Goal: Check status: Check status

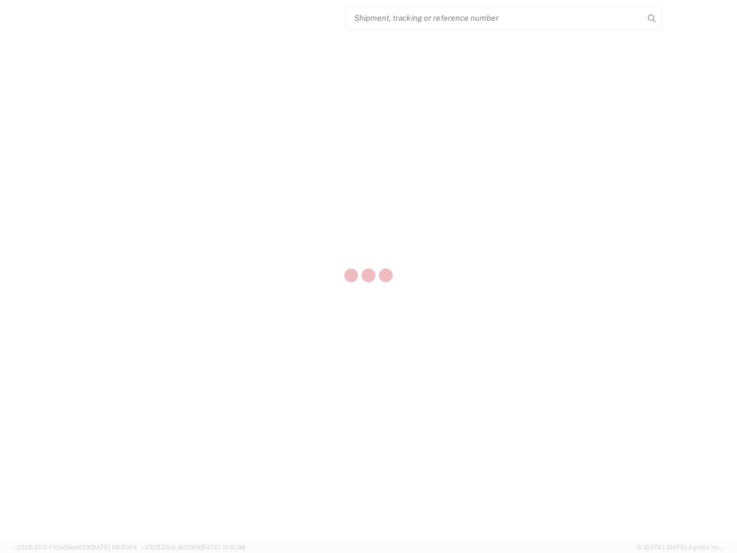
select select "US"
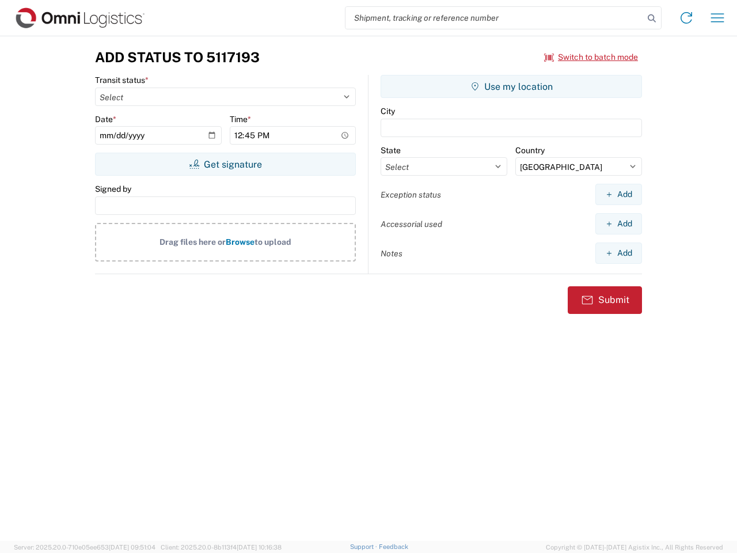
click at [495, 18] on input "search" at bounding box center [495, 18] width 298 height 22
click at [652, 18] on icon at bounding box center [652, 18] width 16 height 16
click at [687, 18] on icon at bounding box center [686, 18] width 18 height 18
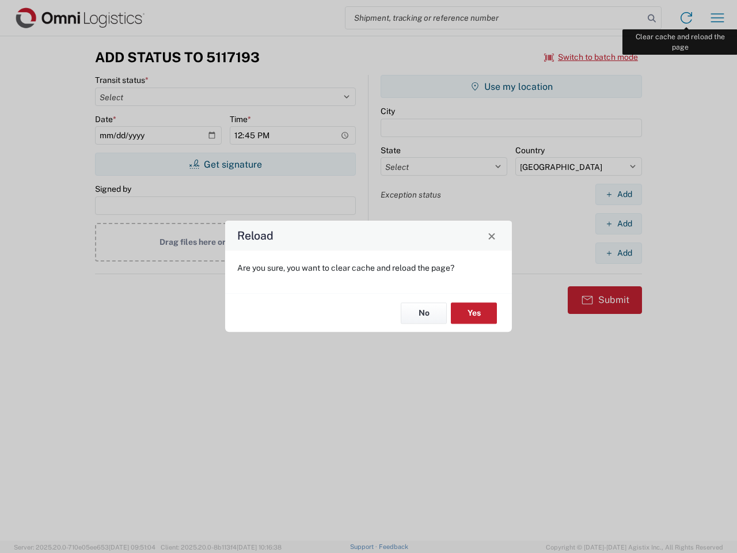
click at [718, 18] on div "Reload Are you sure, you want to clear cache and reload the page? No Yes" at bounding box center [368, 276] width 737 height 553
click at [591, 57] on div "Reload Are you sure, you want to clear cache and reload the page? No Yes" at bounding box center [368, 276] width 737 height 553
click at [225, 164] on div "Reload Are you sure, you want to clear cache and reload the page? No Yes" at bounding box center [368, 276] width 737 height 553
click at [511, 86] on div "Reload Are you sure, you want to clear cache and reload the page? No Yes" at bounding box center [368, 276] width 737 height 553
click at [619, 194] on div "Reload Are you sure, you want to clear cache and reload the page? No Yes" at bounding box center [368, 276] width 737 height 553
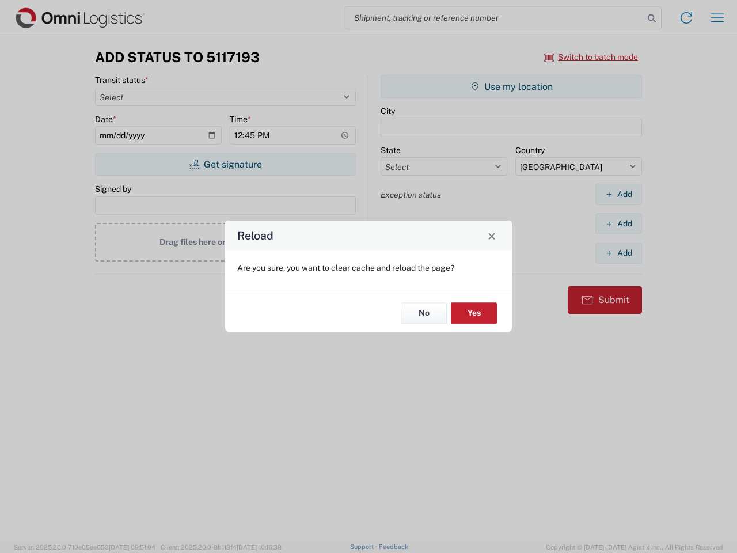
click at [619, 223] on div "Reload Are you sure, you want to clear cache and reload the page? No Yes" at bounding box center [368, 276] width 737 height 553
click at [619, 253] on div "Reload Are you sure, you want to clear cache and reload the page? No Yes" at bounding box center [368, 276] width 737 height 553
